Goal: Task Accomplishment & Management: Use online tool/utility

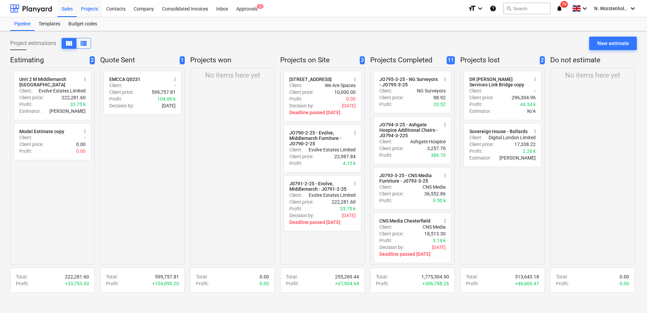
click at [92, 9] on div "Projects" at bounding box center [89, 8] width 25 height 17
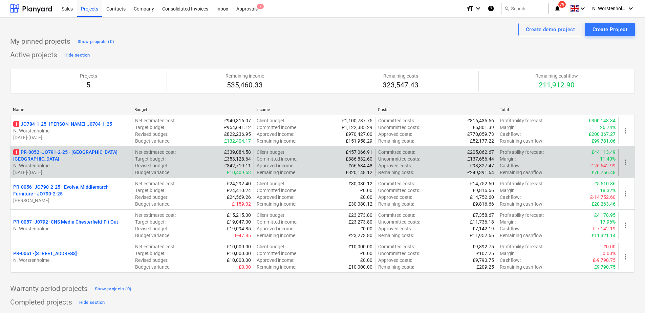
click at [80, 154] on p "1 PR-0052 - JO791-2-25 - [GEOGRAPHIC_DATA] [GEOGRAPHIC_DATA]" at bounding box center [71, 156] width 116 height 14
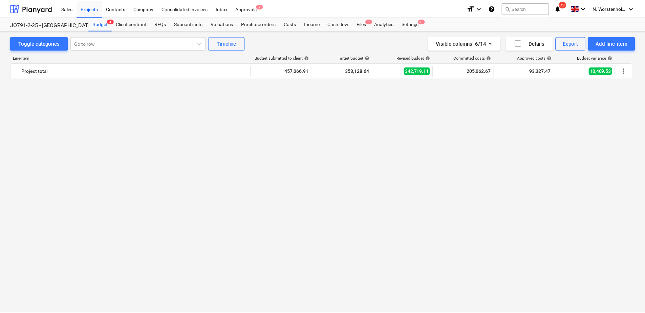
scroll to position [610, 0]
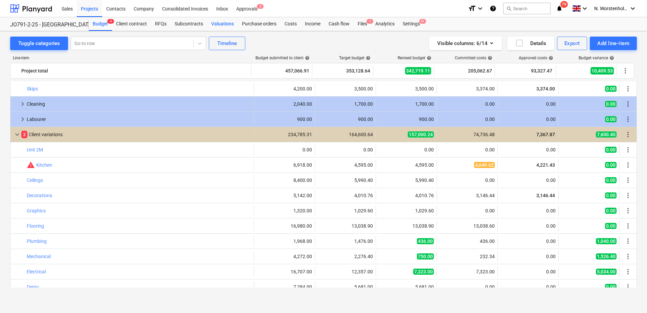
click at [219, 23] on div "Valuations" at bounding box center [222, 24] width 31 height 14
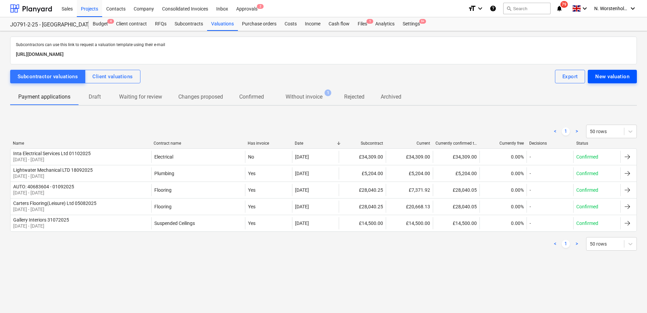
click at [608, 75] on div "New valuation" at bounding box center [612, 76] width 34 height 9
click at [122, 78] on div "Client valuations" at bounding box center [112, 76] width 40 height 9
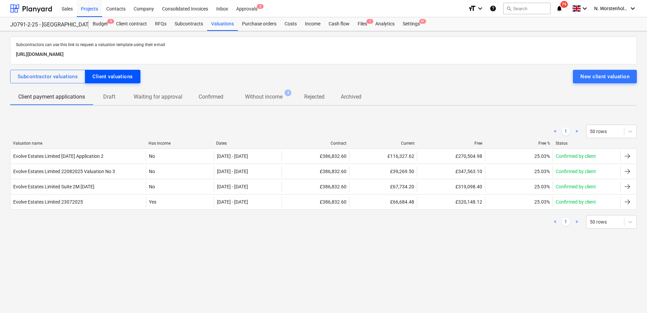
click at [104, 70] on button "Client valuations" at bounding box center [112, 77] width 55 height 14
click at [190, 24] on div "Subcontracts" at bounding box center [189, 24] width 37 height 14
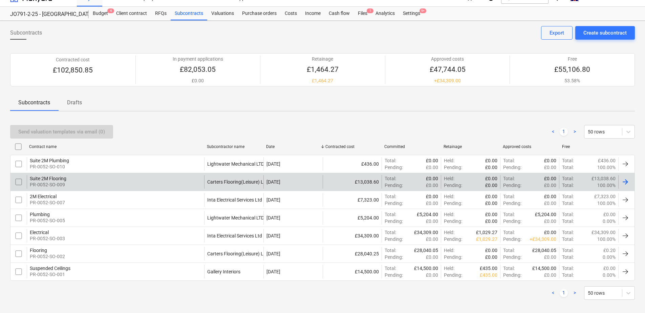
scroll to position [16, 0]
